Goal: Go to known website: Go to known website

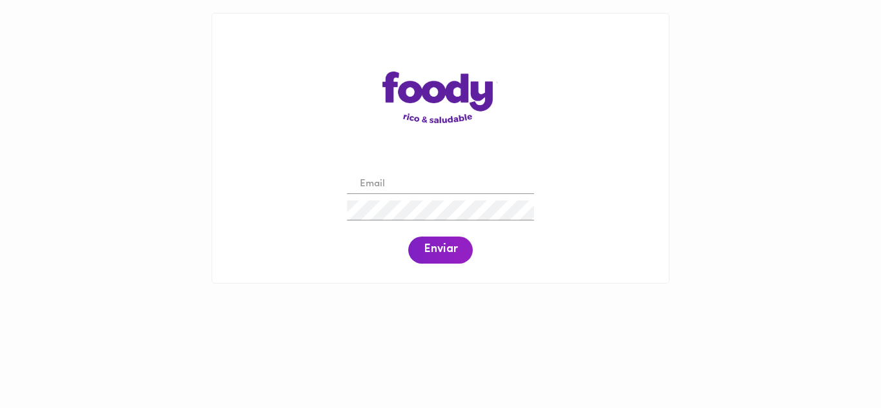
type input "gabrielsavelo@gmail.com"
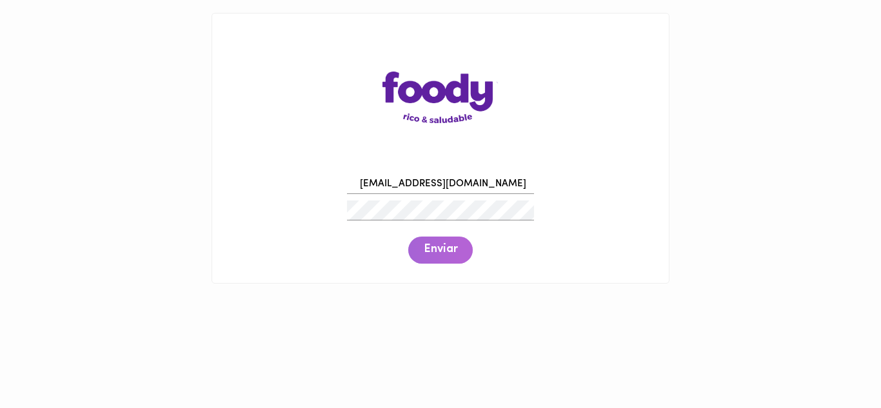
click at [452, 253] on span "Enviar" at bounding box center [441, 250] width 34 height 14
click at [445, 241] on button "Enviar" at bounding box center [440, 250] width 65 height 27
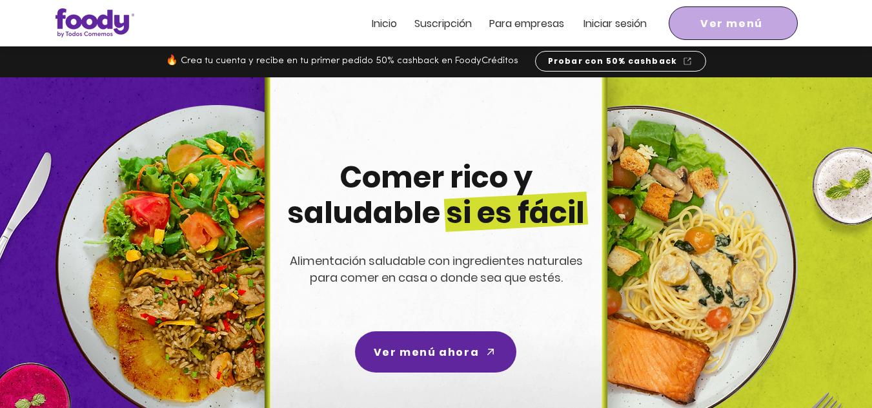
click at [743, 29] on span "Ver menú" at bounding box center [731, 23] width 63 height 16
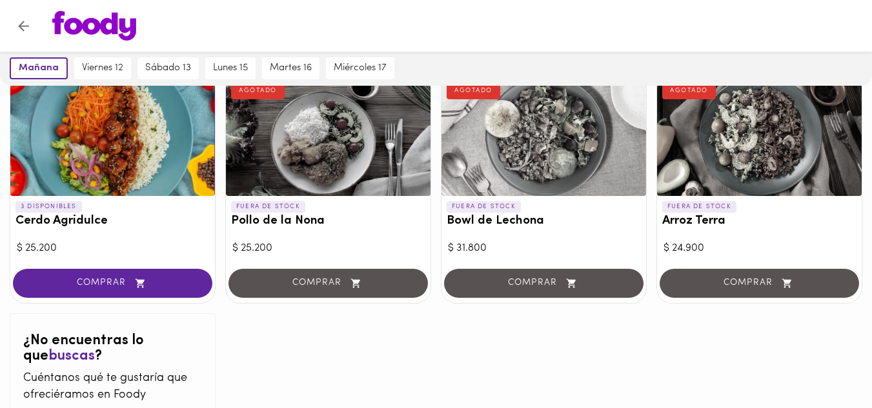
scroll to position [1292, 0]
